Goal: Transaction & Acquisition: Obtain resource

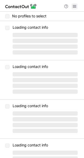
click at [76, 5] on span at bounding box center [75, 6] width 4 height 4
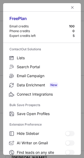
scroll to position [61, 0]
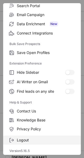
click at [41, 139] on span "Logout" at bounding box center [46, 140] width 58 height 5
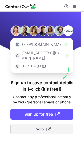
click at [37, 126] on span "Login" at bounding box center [42, 128] width 17 height 5
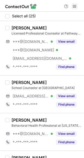
click at [74, 4] on span at bounding box center [75, 6] width 4 height 4
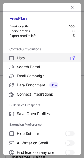
scroll to position [61, 0]
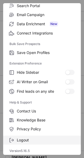
click at [40, 141] on span "Logout" at bounding box center [46, 140] width 58 height 5
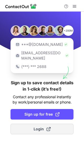
click at [38, 126] on span "Login" at bounding box center [42, 128] width 17 height 5
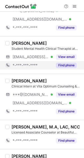
scroll to position [591, 0]
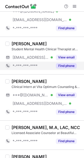
click at [64, 64] on button "Find phone" at bounding box center [66, 65] width 21 height 5
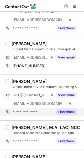
click at [67, 109] on button "Find phone" at bounding box center [66, 111] width 21 height 5
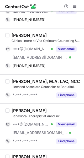
scroll to position [637, 0]
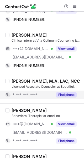
click at [72, 97] on div "Find phone" at bounding box center [65, 95] width 24 height 8
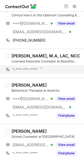
scroll to position [667, 0]
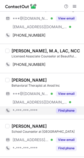
click at [69, 108] on button "Find phone" at bounding box center [66, 110] width 21 height 5
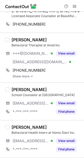
scroll to position [711, 0]
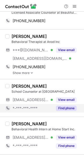
click at [69, 107] on button "Find phone" at bounding box center [66, 108] width 21 height 5
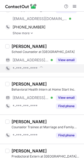
scroll to position [761, 0]
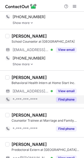
click at [69, 100] on button "Find phone" at bounding box center [66, 99] width 21 height 5
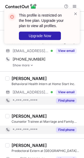
scroll to position [758, 0]
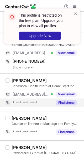
click at [76, 12] on span at bounding box center [76, 13] width 4 height 5
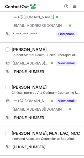
scroll to position [585, 0]
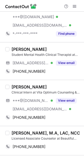
drag, startPoint x: 47, startPoint y: 45, endPoint x: 11, endPoint y: 48, distance: 35.3
click at [12, 48] on div "Lauren Goldstein" at bounding box center [46, 49] width 69 height 5
copy div "Lauren Goldstein"
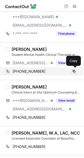
click at [74, 70] on span at bounding box center [74, 71] width 4 height 4
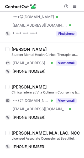
drag, startPoint x: 54, startPoint y: 84, endPoint x: 12, endPoint y: 83, distance: 42.4
click at [12, 84] on div "Karen Pulido Molina" at bounding box center [46, 86] width 69 height 5
copy div "Karen Pulido Molina"
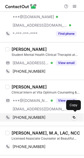
click at [46, 116] on div "+17738183668" at bounding box center [45, 117] width 64 height 5
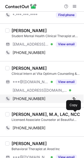
scroll to position [604, 0]
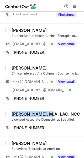
drag, startPoint x: 48, startPoint y: 110, endPoint x: 12, endPoint y: 110, distance: 35.3
click at [12, 111] on div "Nicholas Garofalo, M.A, LAC, NCC" at bounding box center [46, 113] width 69 height 5
copy div "Nicholas Garofalo"
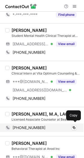
click at [55, 125] on div "+18452258392" at bounding box center [45, 127] width 64 height 5
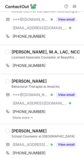
scroll to position [667, 0]
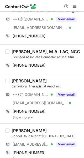
click at [34, 78] on div "Sarah Lee" at bounding box center [46, 80] width 69 height 5
drag, startPoint x: 33, startPoint y: 77, endPoint x: 12, endPoint y: 77, distance: 20.8
click at [12, 78] on div "Sarah Lee" at bounding box center [46, 80] width 69 height 5
copy div "Sarah Lee"
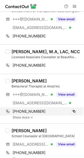
click at [65, 107] on div "+16122272613 Copy" at bounding box center [41, 111] width 72 height 8
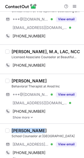
drag, startPoint x: 42, startPoint y: 128, endPoint x: 12, endPoint y: 127, distance: 30.3
click at [12, 128] on div "Charene Gray" at bounding box center [46, 130] width 69 height 5
copy div "Charene Gray"
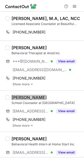
scroll to position [700, 0]
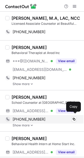
click at [58, 118] on div "+12064235832" at bounding box center [45, 119] width 64 height 5
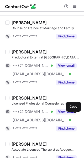
scroll to position [859, 0]
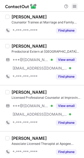
click at [76, 5] on span at bounding box center [75, 6] width 4 height 4
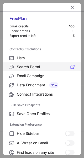
scroll to position [61, 0]
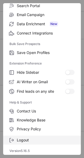
click at [30, 143] on label "Logout" at bounding box center [42, 140] width 78 height 9
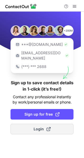
click at [38, 126] on span "Login" at bounding box center [42, 128] width 17 height 5
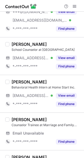
scroll to position [791, 0]
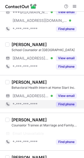
click at [67, 103] on button "Find phone" at bounding box center [66, 104] width 21 height 5
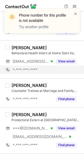
scroll to position [784, 0]
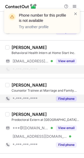
click at [71, 98] on button "Find phone" at bounding box center [66, 98] width 21 height 5
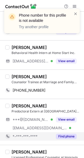
click at [73, 134] on button "Find phone" at bounding box center [66, 136] width 21 height 5
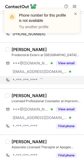
scroll to position [844, 0]
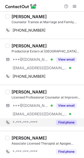
click at [62, 122] on button "Find phone" at bounding box center [66, 122] width 21 height 5
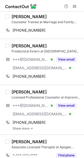
scroll to position [847, 0]
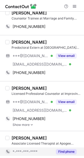
click at [66, 149] on button "Find phone" at bounding box center [66, 151] width 21 height 5
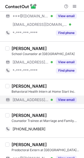
scroll to position [745, 0]
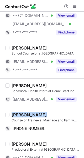
drag, startPoint x: 40, startPoint y: 111, endPoint x: 12, endPoint y: 111, distance: 28.7
click at [12, 112] on div "[PERSON_NAME]" at bounding box center [46, 114] width 69 height 5
copy div "[PERSON_NAME]"
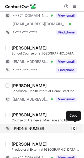
click at [58, 128] on div "+13303486897" at bounding box center [45, 128] width 64 height 5
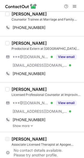
scroll to position [847, 0]
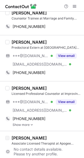
drag, startPoint x: 46, startPoint y: 38, endPoint x: 12, endPoint y: 39, distance: 34.0
click at [12, 39] on div "[PERSON_NAME]" at bounding box center [46, 41] width 69 height 5
copy div "[PERSON_NAME]"
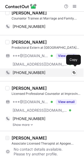
click at [46, 71] on div "+14195234343" at bounding box center [45, 72] width 64 height 5
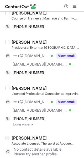
click at [52, 86] on div "[PERSON_NAME]" at bounding box center [46, 88] width 69 height 5
drag, startPoint x: 52, startPoint y: 84, endPoint x: 13, endPoint y: 87, distance: 39.6
click at [13, 87] on div "[PERSON_NAME]" at bounding box center [46, 88] width 69 height 5
copy div "[PERSON_NAME]"
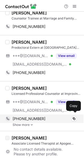
click at [61, 118] on div "+19183163045" at bounding box center [45, 118] width 64 height 5
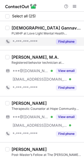
click at [62, 41] on button "Find phone" at bounding box center [66, 41] width 21 height 5
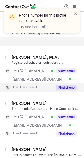
click at [71, 84] on div "Find phone" at bounding box center [65, 87] width 24 height 8
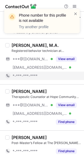
scroll to position [12, 0]
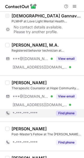
click at [68, 120] on div "Nathan Farrow Therapeutic Counselor at Hope Community Services Inc. ***@aol.com…" at bounding box center [42, 99] width 84 height 46
click at [68, 114] on button "Find phone" at bounding box center [66, 113] width 21 height 5
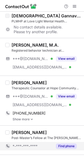
click at [67, 143] on div "Find phone" at bounding box center [65, 146] width 24 height 8
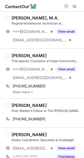
scroll to position [47, 0]
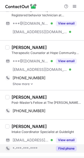
click at [67, 148] on button "Find phone" at bounding box center [66, 148] width 21 height 5
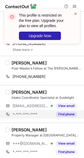
scroll to position [90, 0]
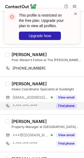
click at [77, 12] on span at bounding box center [76, 13] width 4 height 5
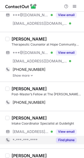
scroll to position [58, 0]
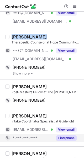
drag, startPoint x: 42, startPoint y: 36, endPoint x: 13, endPoint y: 36, distance: 28.9
click at [13, 36] on div "Nathan Farrow" at bounding box center [46, 36] width 69 height 5
copy div "Nathan Farrow"
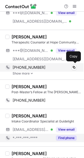
click at [52, 66] on div "+14056233799" at bounding box center [45, 67] width 64 height 5
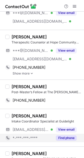
drag, startPoint x: 44, startPoint y: 85, endPoint x: 12, endPoint y: 87, distance: 31.9
click at [12, 87] on div "Adair Bannister" at bounding box center [46, 86] width 69 height 5
copy div "Adair Bannister"
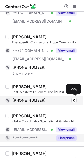
click at [51, 100] on div "+18642334069" at bounding box center [45, 100] width 64 height 5
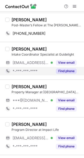
scroll to position [125, 0]
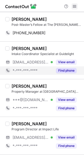
click at [73, 5] on span at bounding box center [75, 6] width 4 height 4
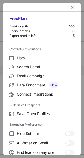
scroll to position [61, 0]
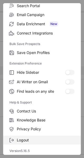
click at [20, 140] on span "Logout" at bounding box center [46, 140] width 58 height 5
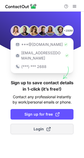
click at [35, 126] on span "Login" at bounding box center [42, 128] width 17 height 5
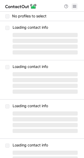
click at [74, 7] on span at bounding box center [75, 6] width 4 height 4
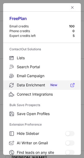
scroll to position [61, 0]
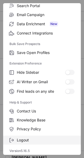
click at [30, 141] on span "Logout" at bounding box center [46, 140] width 58 height 5
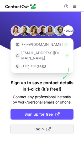
click at [36, 126] on span "Login" at bounding box center [42, 128] width 17 height 5
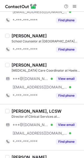
scroll to position [652, 0]
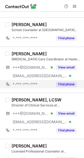
click at [64, 84] on button "Find phone" at bounding box center [66, 84] width 21 height 5
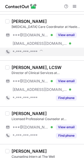
scroll to position [684, 0]
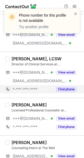
click at [70, 89] on button "Find phone" at bounding box center [66, 89] width 21 height 5
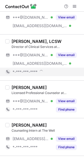
scroll to position [701, 0]
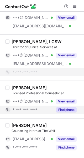
click at [70, 107] on button "Find phone" at bounding box center [66, 109] width 21 height 5
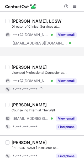
scroll to position [723, 0]
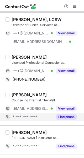
click at [70, 114] on button "Find phone" at bounding box center [66, 116] width 21 height 5
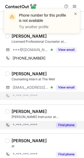
scroll to position [747, 0]
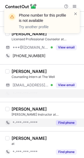
click at [70, 122] on button "Find phone" at bounding box center [66, 122] width 21 height 5
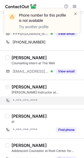
scroll to position [761, 0]
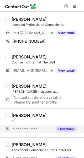
click at [68, 128] on button "Find phone" at bounding box center [66, 128] width 21 height 5
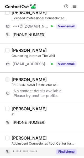
click at [66, 149] on button "Find phone" at bounding box center [66, 151] width 21 height 5
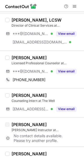
scroll to position [728, 0]
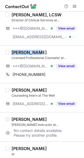
drag, startPoint x: 40, startPoint y: 51, endPoint x: 11, endPoint y: 46, distance: 29.3
click at [11, 46] on div "[PERSON_NAME] Licensed Professional Counselor at [US_STATE] Christian Associati…" at bounding box center [42, 64] width 84 height 38
copy div "[PERSON_NAME]"
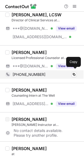
click at [62, 73] on div "[PHONE_NUMBER]" at bounding box center [45, 74] width 64 height 5
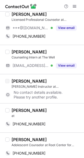
scroll to position [767, 0]
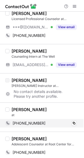
drag, startPoint x: 63, startPoint y: 113, endPoint x: 62, endPoint y: 117, distance: 4.8
click at [62, 117] on div "[PERSON_NAME] at [PHONE_NUMBER] Copy" at bounding box center [45, 117] width 72 height 21
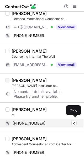
scroll to position [768, 0]
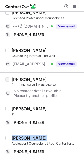
drag, startPoint x: 41, startPoint y: 133, endPoint x: 13, endPoint y: 132, distance: 28.5
click at [13, 132] on div "[PERSON_NAME] Adolescent Counselor at Root Center for Advanced Recovery [PHONE_…" at bounding box center [42, 145] width 84 height 29
copy div "[PERSON_NAME]"
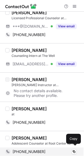
click at [57, 150] on div "[PHONE_NUMBER]" at bounding box center [45, 151] width 64 height 5
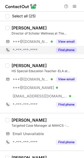
click at [63, 49] on button "Find phone" at bounding box center [66, 49] width 21 height 5
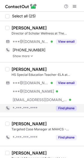
click at [67, 106] on button "Find phone" at bounding box center [66, 108] width 21 height 5
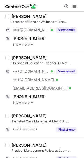
scroll to position [16, 0]
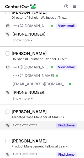
click at [63, 125] on button "Find phone" at bounding box center [66, 125] width 21 height 5
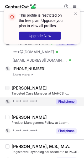
scroll to position [40, 0]
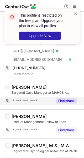
click at [76, 13] on span at bounding box center [76, 13] width 4 height 5
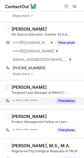
scroll to position [0, 0]
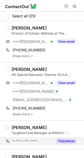
drag, startPoint x: 48, startPoint y: 26, endPoint x: 11, endPoint y: 25, distance: 37.4
click at [11, 25] on div "[PERSON_NAME] Director of Scholar Wellness at The [GEOGRAPHIC_DATA] for Family …" at bounding box center [42, 41] width 84 height 41
copy div "[PERSON_NAME]"
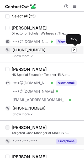
click at [45, 52] on div "[PHONE_NUMBER] Copy" at bounding box center [41, 50] width 72 height 8
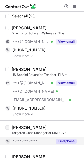
drag, startPoint x: 43, startPoint y: 67, endPoint x: 12, endPoint y: 67, distance: 30.5
click at [12, 67] on div "[PERSON_NAME]" at bounding box center [46, 69] width 69 height 5
copy div "[PERSON_NAME]"
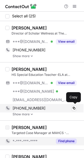
click at [50, 109] on div "[PHONE_NUMBER]" at bounding box center [45, 108] width 64 height 5
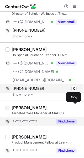
scroll to position [15, 0]
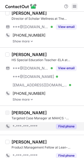
click at [74, 4] on span at bounding box center [75, 6] width 4 height 4
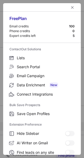
click at [74, 4] on div at bounding box center [42, 7] width 78 height 8
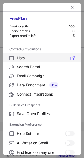
scroll to position [61, 0]
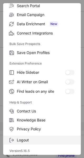
click at [41, 138] on span "Logout" at bounding box center [46, 140] width 58 height 5
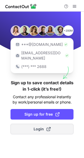
click at [39, 126] on span "Login" at bounding box center [42, 128] width 17 height 5
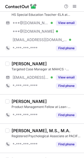
scroll to position [65, 0]
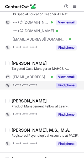
click at [69, 86] on button "Find phone" at bounding box center [66, 85] width 21 height 5
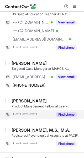
click at [66, 115] on button "Find phone" at bounding box center [66, 114] width 21 height 5
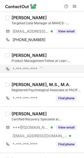
scroll to position [112, 0]
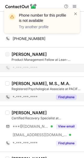
click at [73, 97] on button "Find phone" at bounding box center [66, 96] width 21 height 5
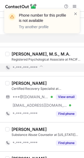
scroll to position [143, 0]
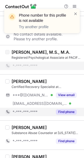
click at [70, 109] on button "Find phone" at bounding box center [66, 111] width 21 height 5
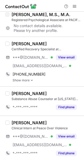
scroll to position [181, 0]
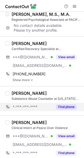
click at [72, 109] on div "Find phone" at bounding box center [65, 107] width 24 height 8
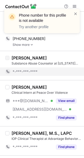
scroll to position [217, 0]
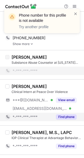
click at [70, 114] on button "Find phone" at bounding box center [66, 116] width 21 height 5
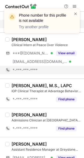
scroll to position [267, 0]
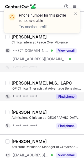
click at [71, 96] on button "Find phone" at bounding box center [66, 96] width 21 height 5
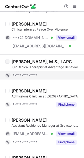
scroll to position [295, 0]
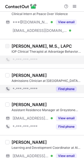
click at [71, 87] on button "Find phone" at bounding box center [66, 88] width 21 height 5
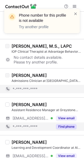
click at [69, 124] on button "Find phone" at bounding box center [66, 126] width 21 height 5
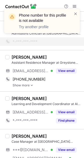
scroll to position [349, 0]
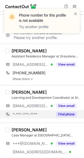
click at [74, 115] on button "Find phone" at bounding box center [66, 114] width 21 height 5
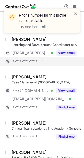
scroll to position [402, 0]
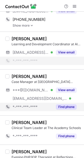
click at [72, 105] on button "Find phone" at bounding box center [66, 106] width 21 height 5
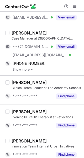
scroll to position [437, 0]
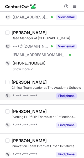
click at [72, 98] on div "Find phone" at bounding box center [65, 96] width 24 height 8
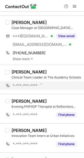
scroll to position [459, 0]
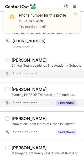
click at [70, 101] on button "Find phone" at bounding box center [66, 102] width 21 height 5
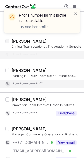
scroll to position [489, 0]
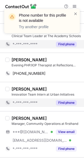
click at [70, 98] on div "Find phone" at bounding box center [65, 102] width 24 height 8
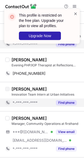
click at [75, 13] on span at bounding box center [76, 13] width 4 height 5
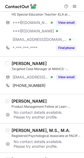
scroll to position [65, 0]
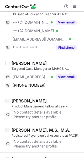
drag, startPoint x: 54, startPoint y: 61, endPoint x: 12, endPoint y: 59, distance: 41.6
click at [12, 59] on div "Rosmary Bohorquez Targeted Case Manager at MAHCS - Multicultural Alliance Healt…" at bounding box center [42, 75] width 84 height 38
copy div "[PERSON_NAME]"
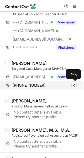
click at [70, 83] on div "+19546260403" at bounding box center [45, 85] width 64 height 5
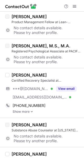
scroll to position [150, 0]
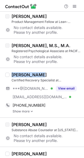
drag, startPoint x: 40, startPoint y: 73, endPoint x: 11, endPoint y: 72, distance: 28.4
click at [11, 72] on div "Lindsey Best Certified Recovery Specialist at Auberle ***@gmail.com Verified **…" at bounding box center [45, 92] width 72 height 41
copy div "[PERSON_NAME]"
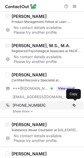
click at [66, 103] on div "+18142215105" at bounding box center [45, 105] width 64 height 5
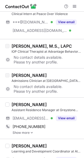
scroll to position [300, 0]
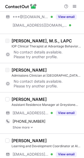
drag, startPoint x: 41, startPoint y: 96, endPoint x: 11, endPoint y: 96, distance: 30.0
click at [12, 97] on div "[PERSON_NAME]" at bounding box center [46, 99] width 69 height 5
copy div "[PERSON_NAME]"
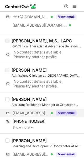
drag, startPoint x: 65, startPoint y: 118, endPoint x: 78, endPoint y: 111, distance: 14.2
click at [65, 119] on div "+18452422399" at bounding box center [45, 121] width 64 height 5
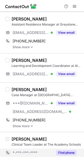
scroll to position [381, 0]
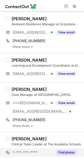
drag, startPoint x: 48, startPoint y: 86, endPoint x: 11, endPoint y: 83, distance: 36.4
click at [11, 83] on div "Akeem Benjamin Case Manager at Greater Philadelphia Community Alliance ***@gmai…" at bounding box center [42, 107] width 84 height 50
copy div "[PERSON_NAME]"
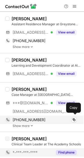
click at [61, 116] on div "+18568532837 Copy" at bounding box center [41, 120] width 72 height 8
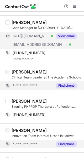
scroll to position [448, 0]
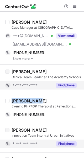
drag, startPoint x: 37, startPoint y: 98, endPoint x: 12, endPoint y: 99, distance: 24.5
click at [12, 99] on div "[PERSON_NAME]" at bounding box center [46, 100] width 69 height 5
copy div "[PERSON_NAME]"
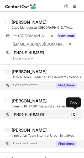
click at [53, 114] on div "+12148436580" at bounding box center [45, 114] width 64 height 5
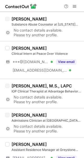
scroll to position [252, 0]
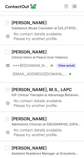
click at [75, 5] on span at bounding box center [75, 6] width 4 height 4
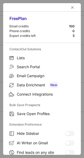
scroll to position [61, 0]
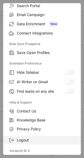
click at [19, 141] on span "Logout" at bounding box center [46, 140] width 58 height 5
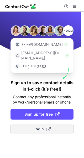
click at [39, 126] on span "Login" at bounding box center [42, 128] width 17 height 5
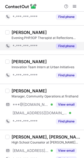
scroll to position [523, 0]
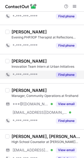
click at [66, 72] on button "Find phone" at bounding box center [66, 74] width 21 height 5
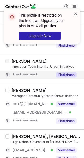
click at [76, 12] on span at bounding box center [76, 13] width 4 height 5
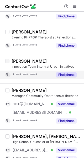
click at [73, 6] on span at bounding box center [75, 6] width 4 height 4
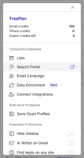
scroll to position [61, 0]
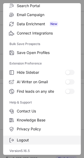
click at [19, 140] on span "Logout" at bounding box center [46, 140] width 58 height 5
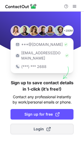
click at [34, 126] on span "Login" at bounding box center [42, 128] width 17 height 5
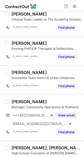
scroll to position [515, 0]
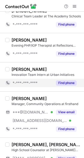
click at [67, 83] on button "Find phone" at bounding box center [66, 82] width 21 height 5
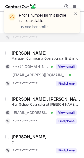
scroll to position [560, 0]
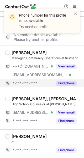
click at [70, 81] on button "Find phone" at bounding box center [66, 83] width 21 height 5
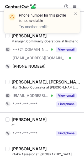
scroll to position [579, 0]
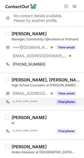
click at [65, 103] on div "Find phone" at bounding box center [65, 102] width 24 height 8
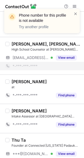
scroll to position [616, 0]
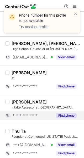
click at [63, 117] on div "Find phone" at bounding box center [65, 115] width 24 height 8
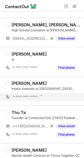
scroll to position [637, 0]
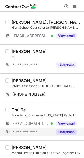
click at [63, 130] on button "Find phone" at bounding box center [66, 131] width 21 height 5
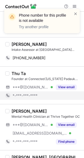
scroll to position [674, 0]
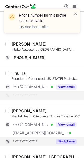
click at [66, 139] on button "Find phone" at bounding box center [66, 141] width 21 height 5
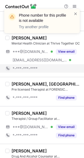
scroll to position [738, 0]
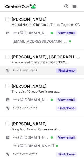
scroll to position [759, 0]
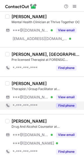
click at [68, 103] on button "Find phone" at bounding box center [66, 105] width 21 height 5
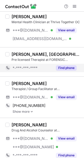
click at [71, 67] on button "Find phone" at bounding box center [66, 67] width 21 height 5
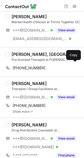
scroll to position [763, 0]
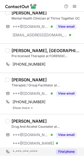
click at [60, 149] on button "Find phone" at bounding box center [66, 151] width 21 height 5
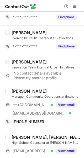
scroll to position [522, 0]
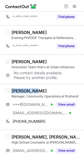
drag, startPoint x: 30, startPoint y: 87, endPoint x: 10, endPoint y: 88, distance: 19.5
click at [10, 88] on div "[PERSON_NAME] Manager, Community Operations at firsthand ***@[DOMAIN_NAME] Veri…" at bounding box center [45, 106] width 72 height 37
copy div "[PERSON_NAME]"
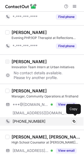
drag, startPoint x: 30, startPoint y: 120, endPoint x: 41, endPoint y: 116, distance: 10.9
click at [30, 120] on span "[PHONE_NUMBER]" at bounding box center [29, 121] width 33 height 5
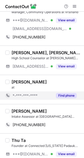
scroll to position [607, 0]
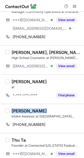
drag, startPoint x: 44, startPoint y: 107, endPoint x: 12, endPoint y: 109, distance: 31.4
click at [12, 109] on div "[PERSON_NAME]" at bounding box center [46, 110] width 69 height 5
copy div "[PERSON_NAME]"
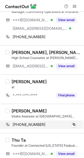
click at [66, 122] on div "[PHONE_NUMBER]" at bounding box center [45, 124] width 64 height 5
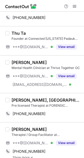
scroll to position [714, 0]
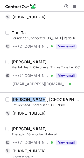
drag, startPoint x: 38, startPoint y: 96, endPoint x: 13, endPoint y: 96, distance: 25.3
click at [13, 97] on div "[PERSON_NAME], [GEOGRAPHIC_DATA], NCC" at bounding box center [46, 99] width 69 height 5
copy div "[PERSON_NAME]"
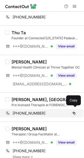
click at [52, 111] on div "[PHONE_NUMBER]" at bounding box center [45, 113] width 64 height 5
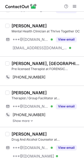
scroll to position [754, 0]
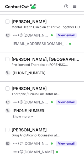
drag, startPoint x: 44, startPoint y: 85, endPoint x: 11, endPoint y: 83, distance: 33.2
click at [11, 83] on div "[PERSON_NAME] Therapist / Group Facilitator at [GEOGRAPHIC_DATA], A Healing Pla…" at bounding box center [42, 101] width 84 height 41
copy div "[PERSON_NAME]"
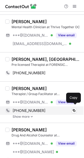
click at [35, 108] on span "[PHONE_NUMBER]" at bounding box center [29, 110] width 33 height 5
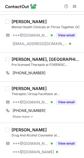
scroll to position [763, 0]
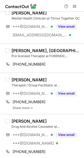
drag, startPoint x: 45, startPoint y: 117, endPoint x: 11, endPoint y: 115, distance: 34.0
click at [11, 115] on div "[PERSON_NAME] Drug And Alcohol Counselor at [GEOGRAPHIC_DATA] ***@[DOMAIN_NAME]…" at bounding box center [42, 137] width 84 height 46
copy div "[PERSON_NAME]"
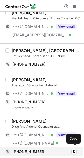
click at [51, 149] on div "[PHONE_NUMBER]" at bounding box center [45, 151] width 64 height 5
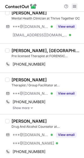
click at [75, 5] on span at bounding box center [75, 6] width 4 height 4
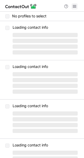
click at [75, 8] on span at bounding box center [75, 6] width 4 height 4
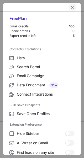
click at [71, 7] on span "left-button" at bounding box center [73, 7] width 4 height 4
